Goal: Transaction & Acquisition: Purchase product/service

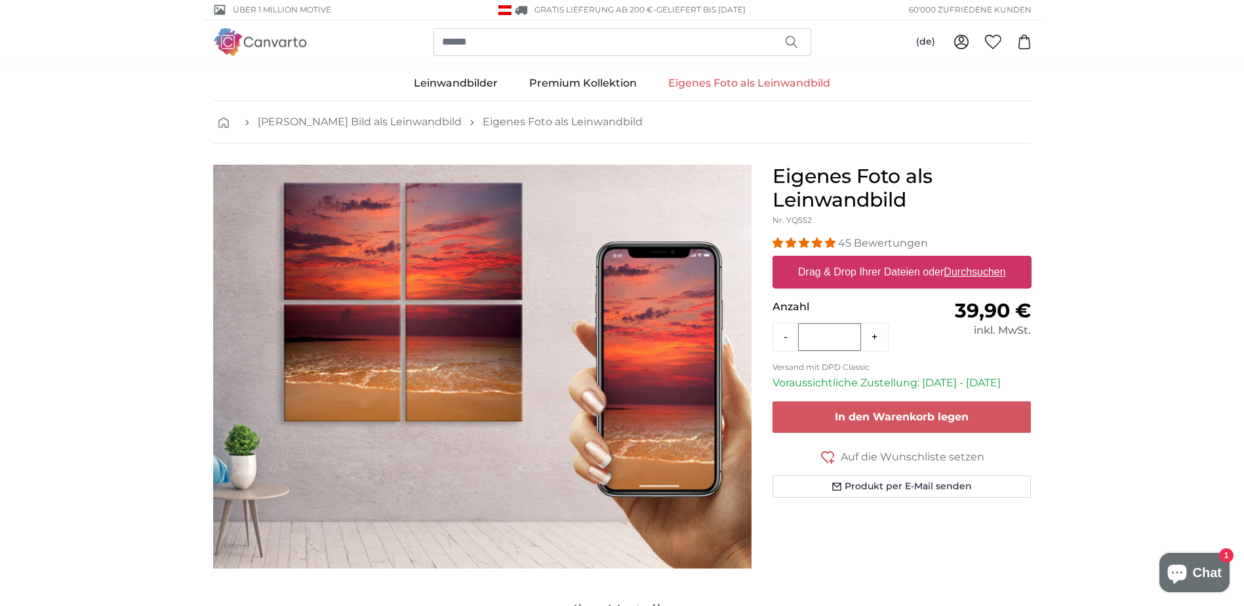
click at [863, 267] on label "Drag & Drop Ihrer Dateien oder Durchsuchen" at bounding box center [902, 272] width 218 height 26
click at [863, 260] on input "Drag & Drop Ihrer Dateien oder Durchsuchen" at bounding box center [902, 258] width 259 height 4
type input "**********"
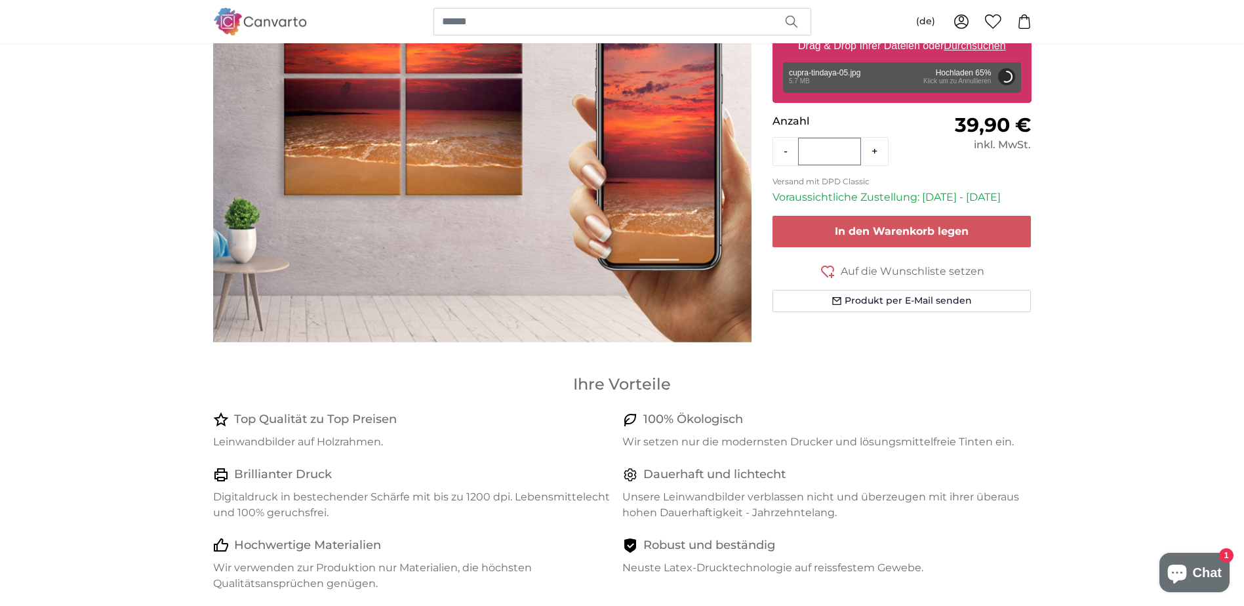
scroll to position [66, 0]
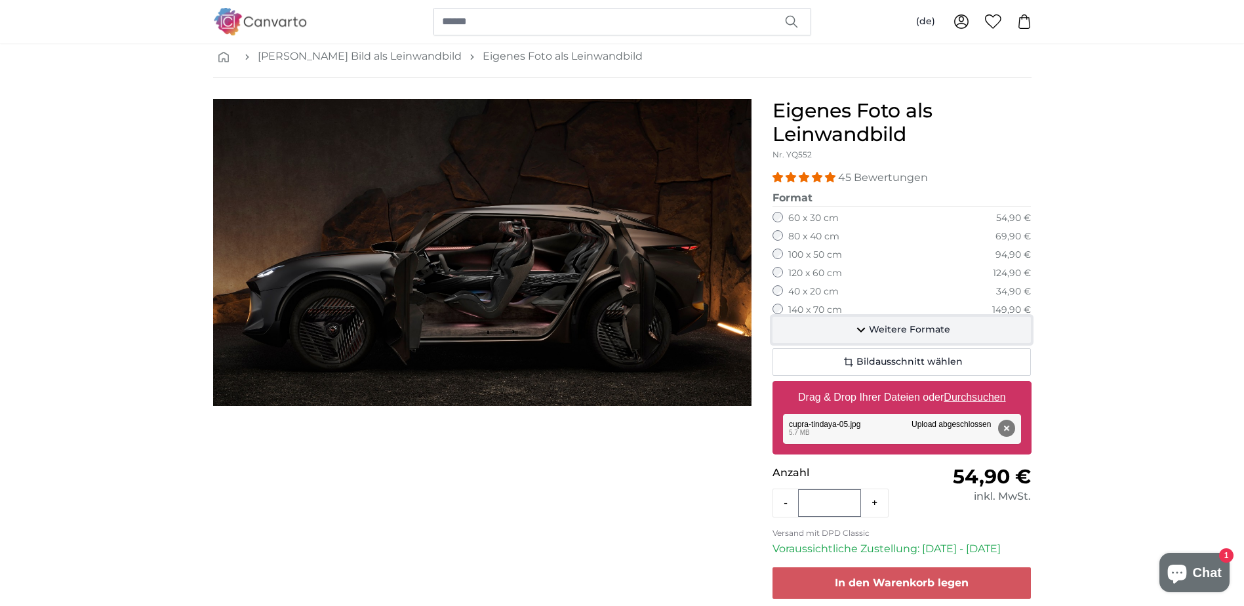
click at [824, 329] on button "Weitere Formate" at bounding box center [902, 330] width 259 height 26
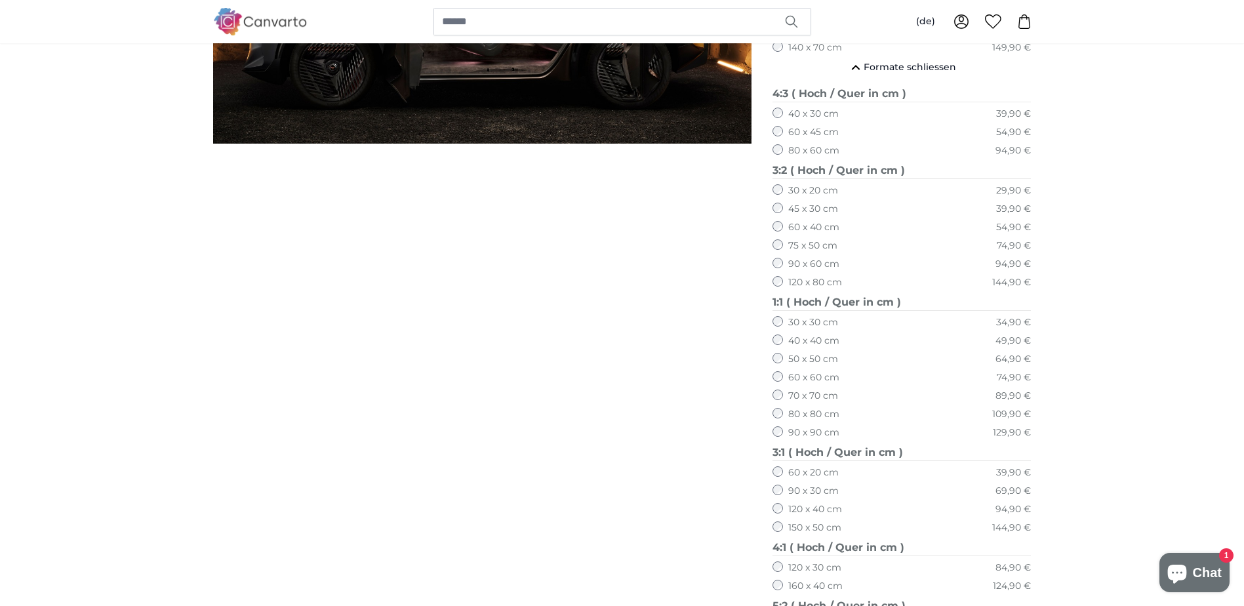
scroll to position [262, 0]
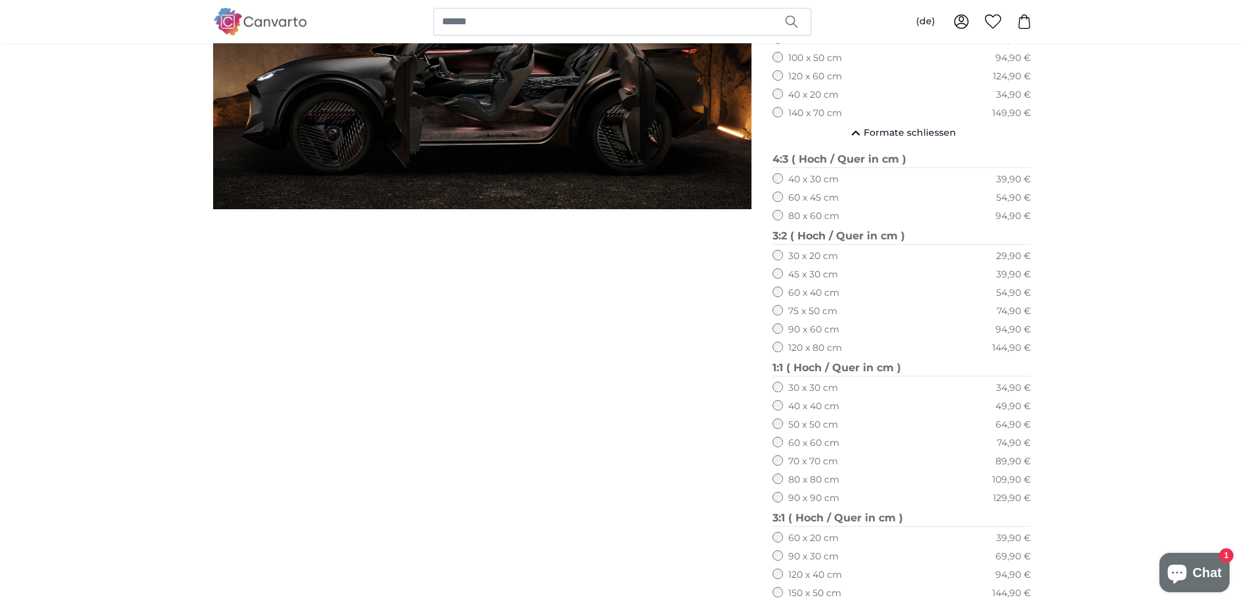
click at [815, 481] on label "80 x 80 cm" at bounding box center [813, 479] width 51 height 13
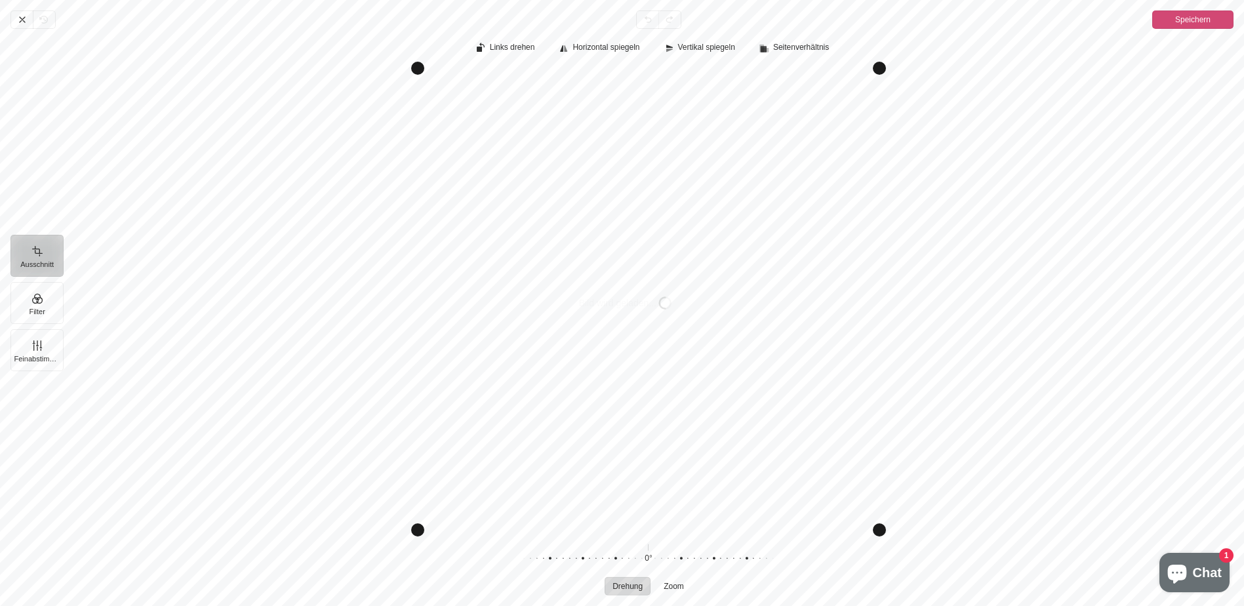
scroll to position [66, 0]
click at [1169, 21] on button "Speichern" at bounding box center [1192, 19] width 81 height 18
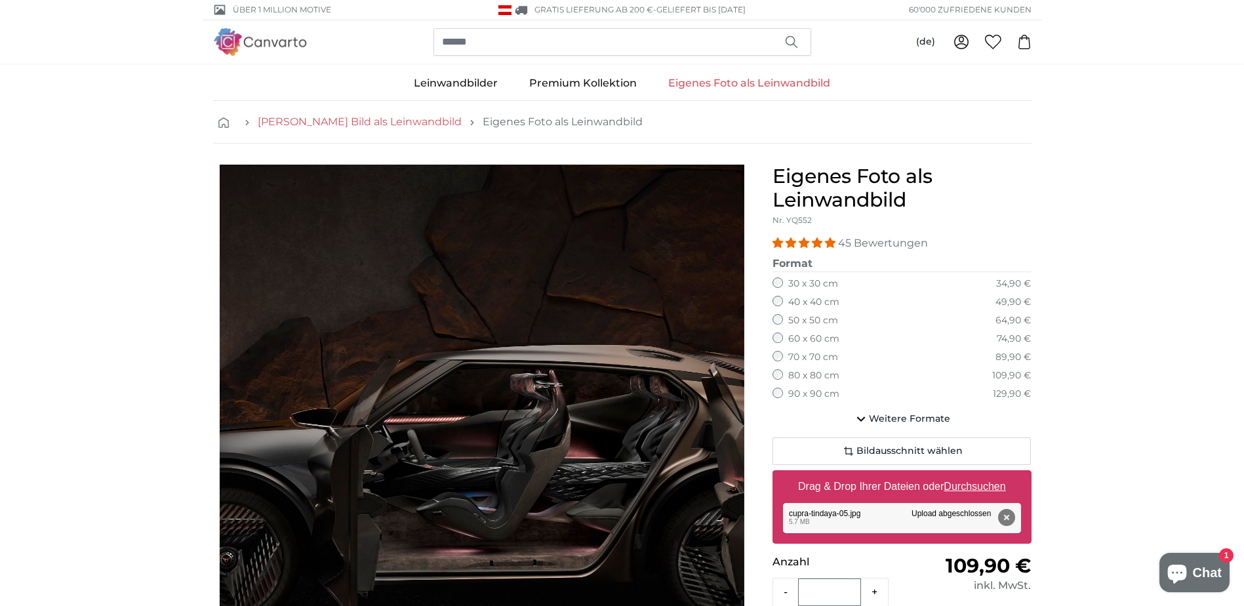
click at [342, 122] on link "[PERSON_NAME] Bild als Leinwandbild" at bounding box center [360, 122] width 204 height 16
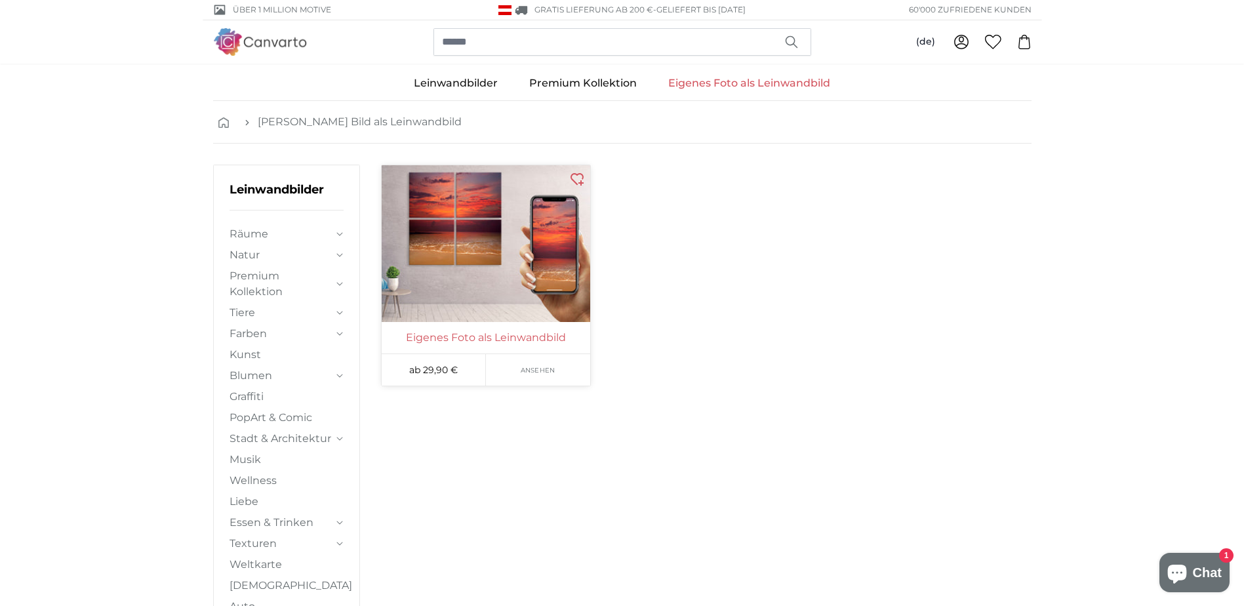
click at [515, 331] on link "Eigenes Foto als Leinwandbild" at bounding box center [485, 338] width 203 height 16
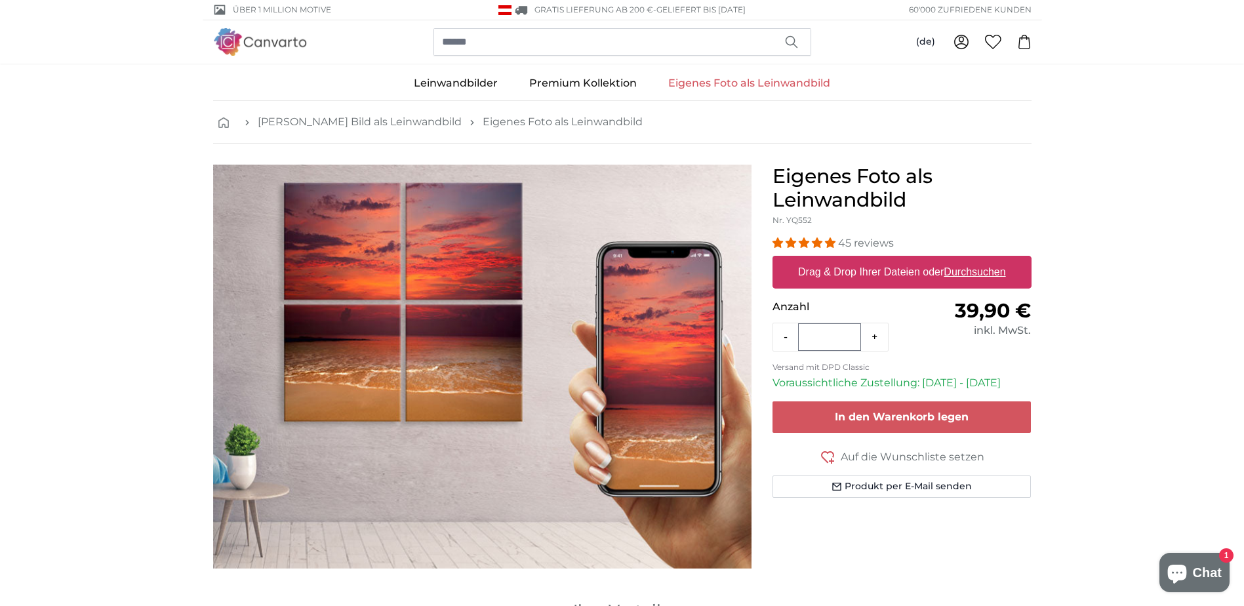
click at [871, 262] on label "Drag & Drop Ihrer Dateien oder Durchsuchen" at bounding box center [902, 272] width 218 height 26
click at [871, 260] on input "Drag & Drop Ihrer Dateien oder Durchsuchen" at bounding box center [902, 258] width 259 height 4
type input "**********"
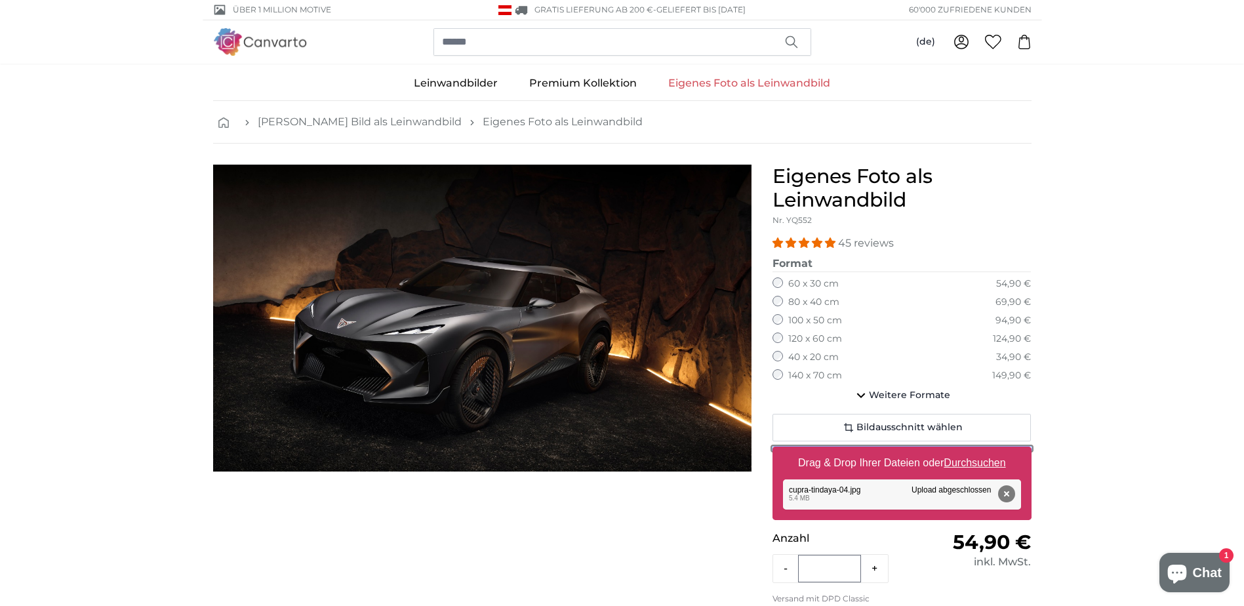
scroll to position [66, 0]
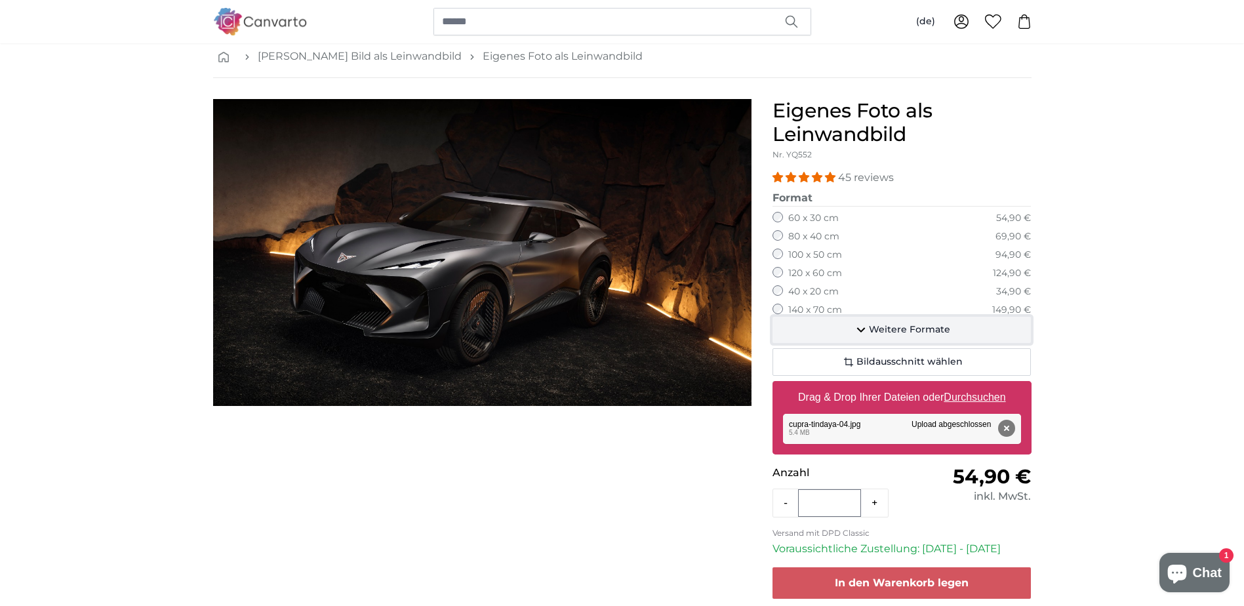
click at [841, 325] on button "Weitere Formate" at bounding box center [902, 330] width 259 height 26
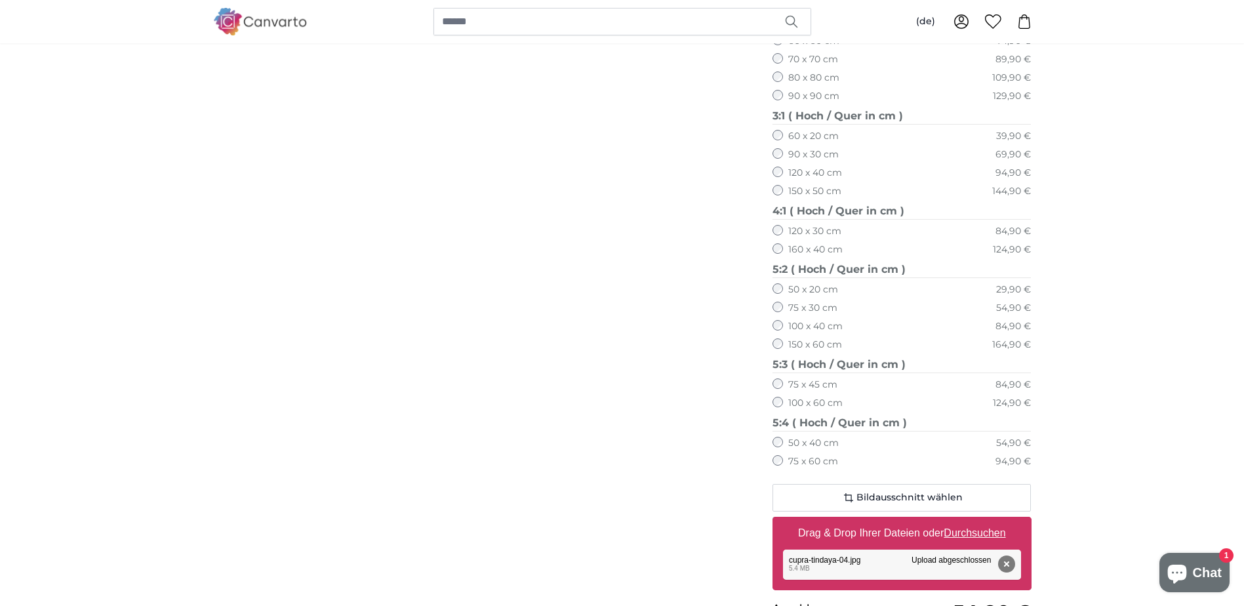
scroll to position [721, 0]
